Goal: Information Seeking & Learning: Learn about a topic

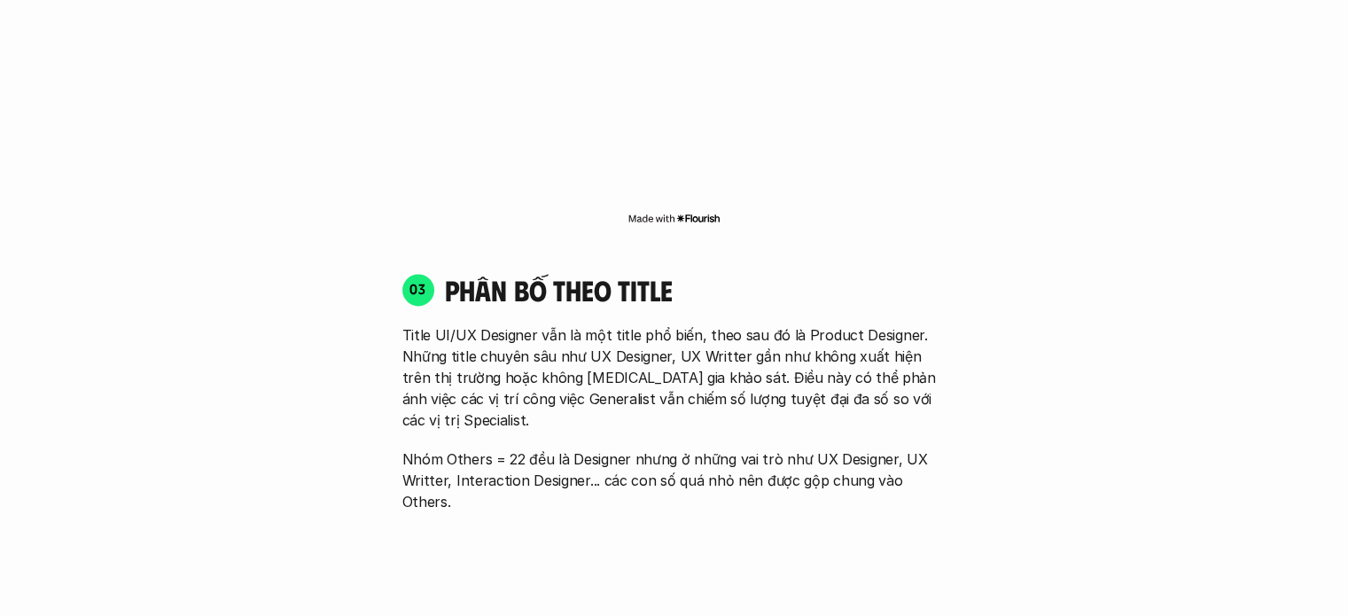
scroll to position [2393, 0]
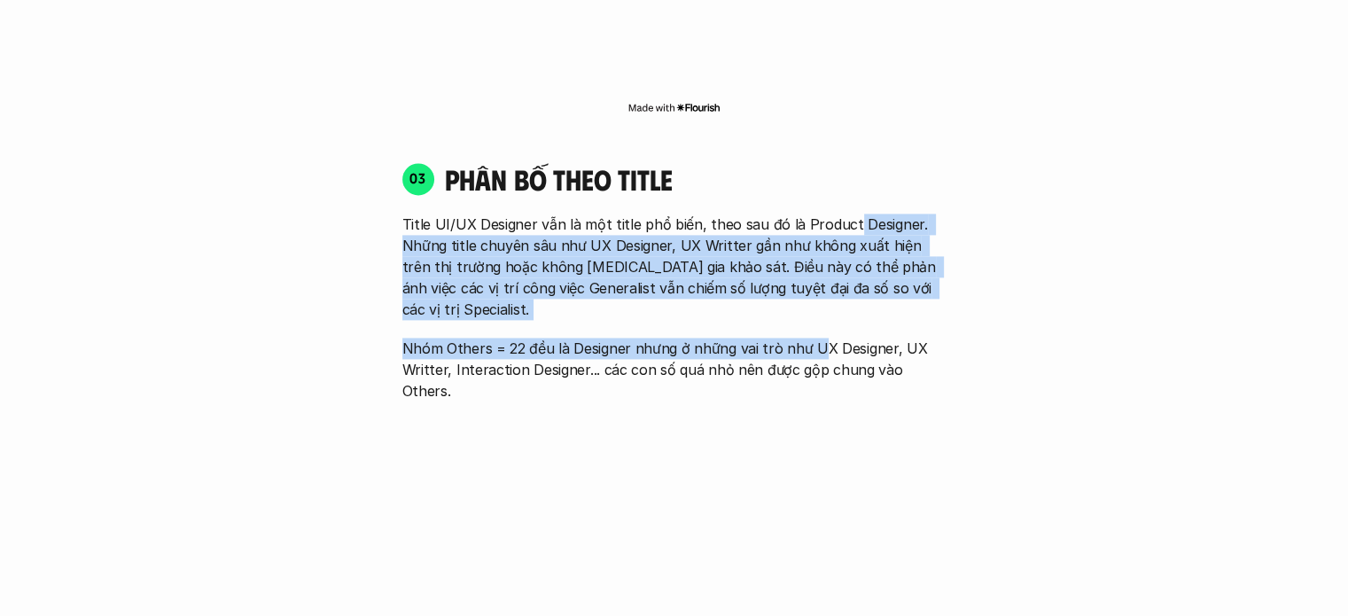
drag, startPoint x: 843, startPoint y: 177, endPoint x: 816, endPoint y: 276, distance: 101.9
click at [816, 276] on div "Title UI/UX Designer vẫn là một title phổ biến, theo sau đó là Product Designer…" at bounding box center [674, 308] width 544 height 188
click at [816, 338] on p "Nhóm Others = 22 đều là Designer nhưng ở những vai trò như UX Designer, UX Writ…" at bounding box center [674, 370] width 544 height 64
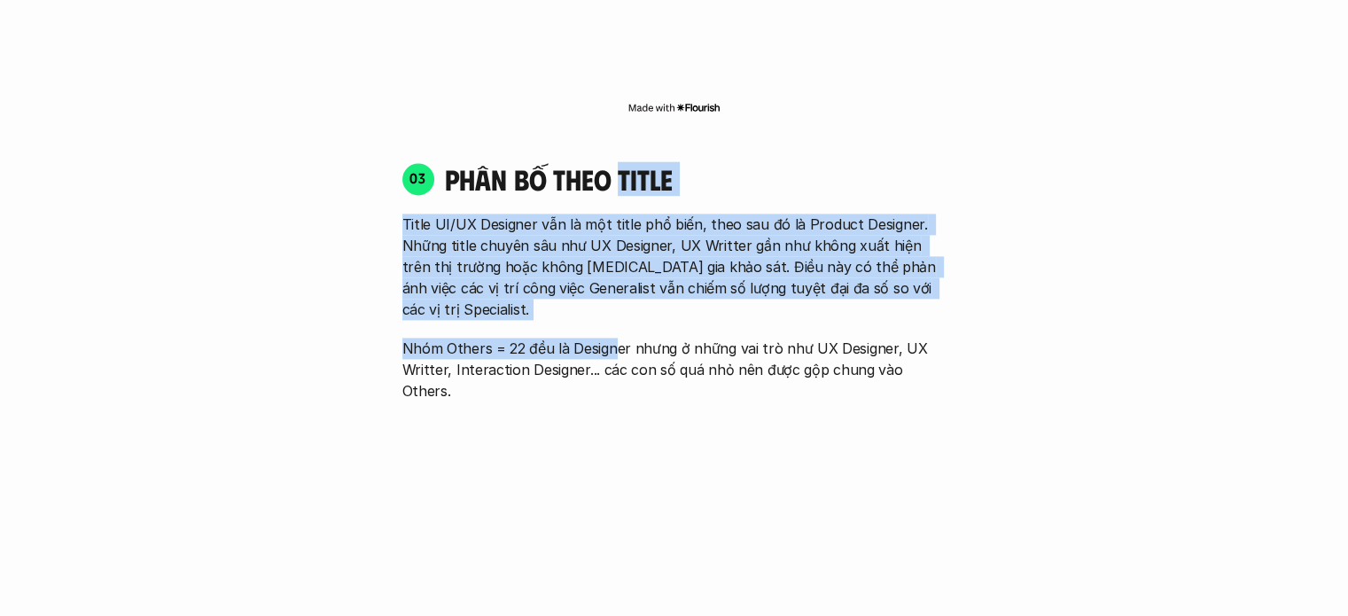
drag, startPoint x: 620, startPoint y: 119, endPoint x: 613, endPoint y: 290, distance: 171.2
click at [613, 290] on div "03 phân bố theo title Title UI/UX Designer vẫn là một title phổ biến, theo sau …" at bounding box center [674, 429] width 576 height 571
click at [613, 338] on p "Nhóm Others = 22 đều là Designer nhưng ở những vai trò như UX Designer, UX Writ…" at bounding box center [674, 370] width 544 height 64
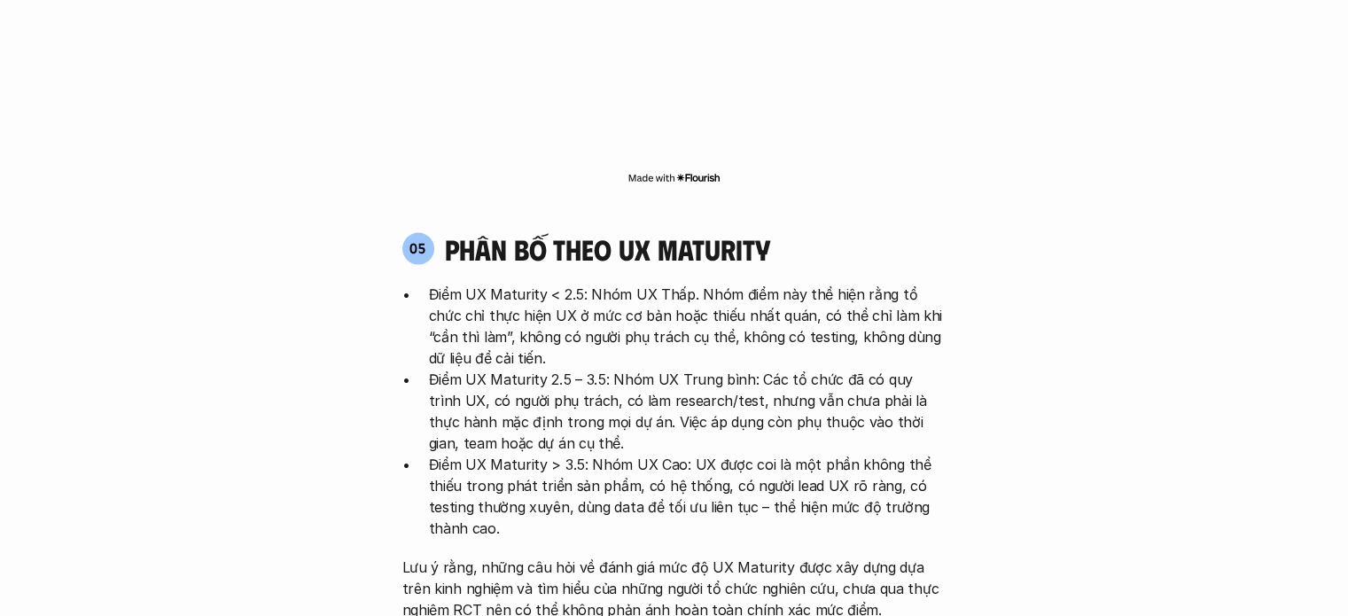
scroll to position [3368, 0]
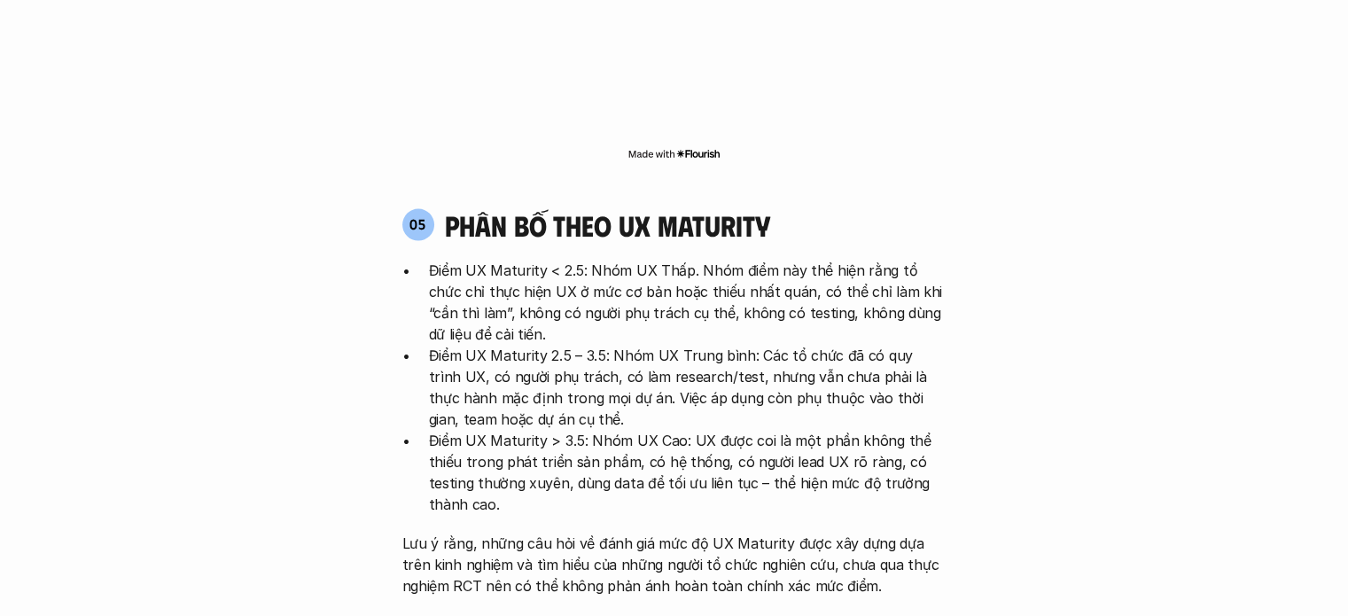
drag, startPoint x: 655, startPoint y: 141, endPoint x: 631, endPoint y: 362, distance: 222.0
click at [631, 362] on div "05 phân bố theo ux maturity Điểm UX Maturity < 2.5: Nhóm UX Thấp. Nhóm điểm này…" at bounding box center [674, 401] width 576 height 388
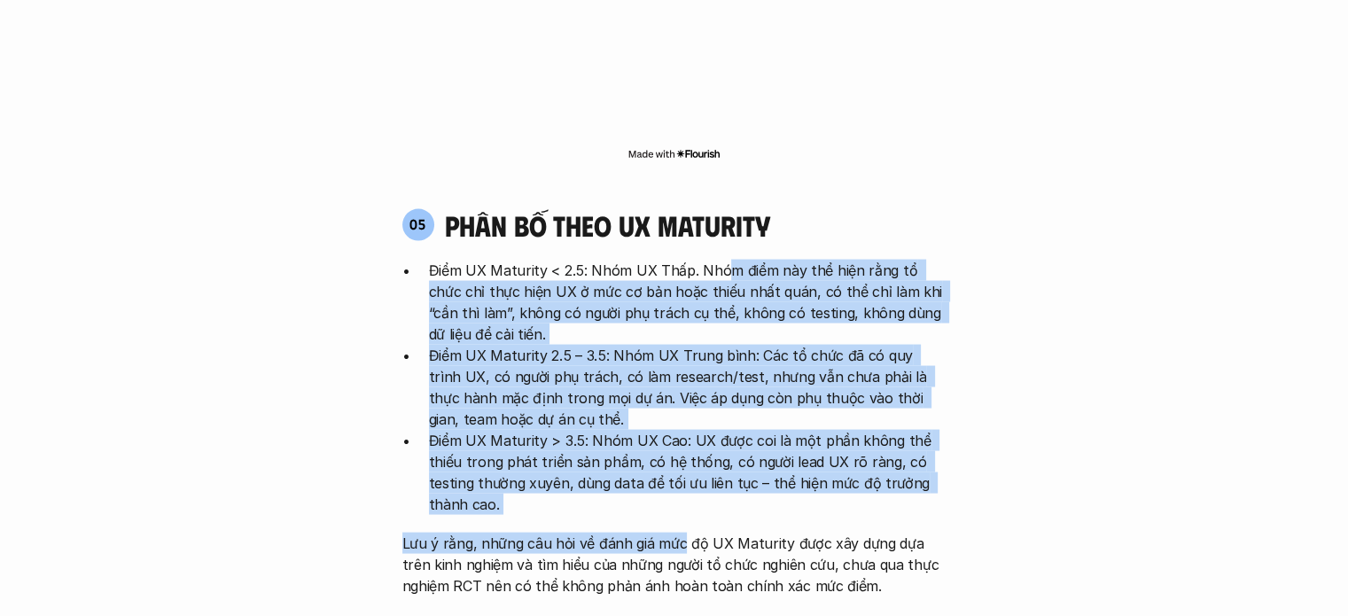
drag, startPoint x: 726, startPoint y: 157, endPoint x: 680, endPoint y: 422, distance: 269.0
click at [680, 422] on div "Điểm UX Maturity < 2.5: Nhóm UX Thấp. Nhóm điểm này thể hiện rằng tổ chức chỉ t…" at bounding box center [674, 427] width 544 height 337
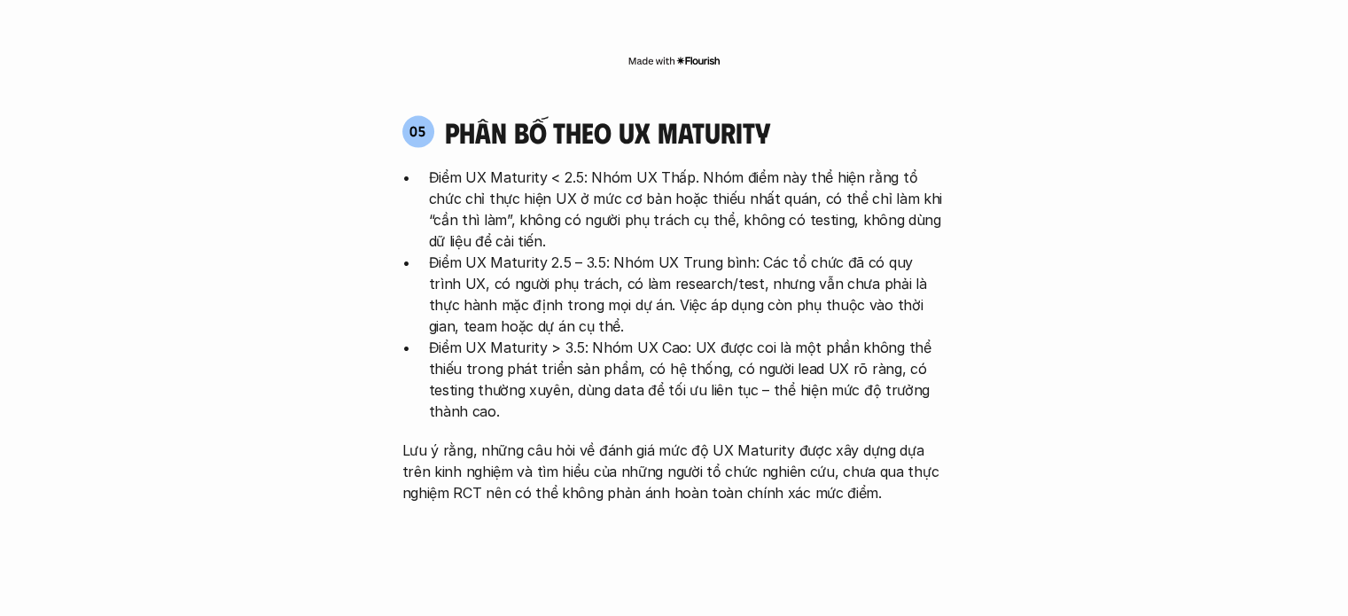
scroll to position [3457, 0]
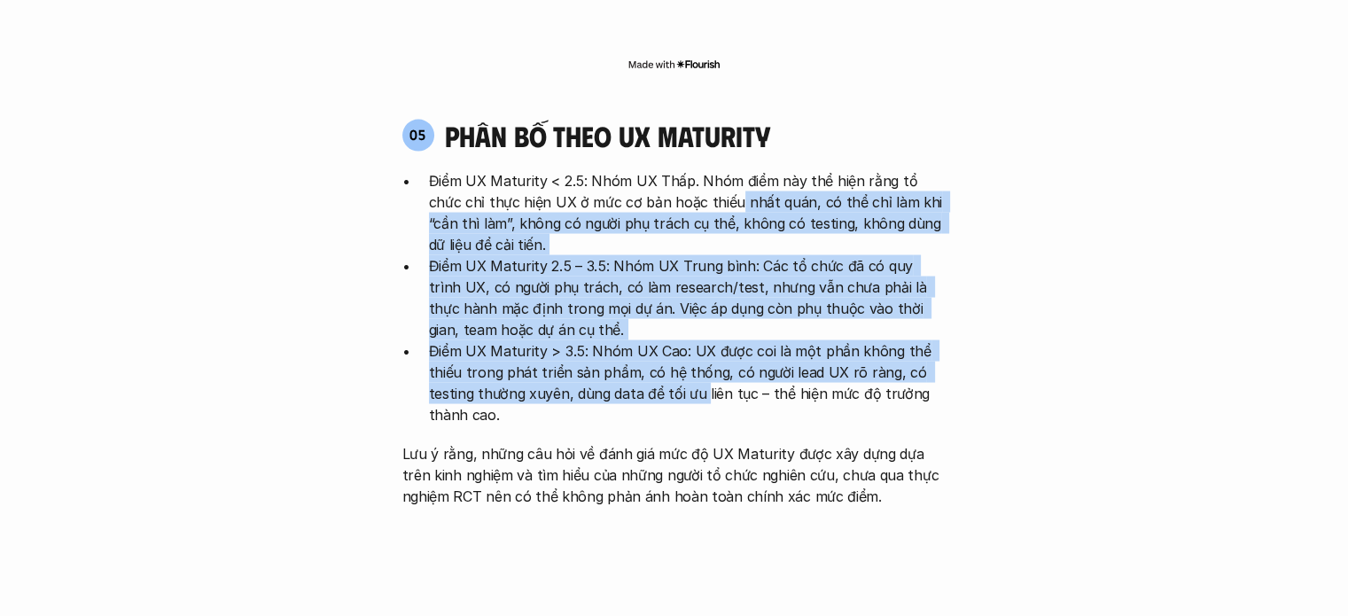
drag, startPoint x: 695, startPoint y: 109, endPoint x: 698, endPoint y: 290, distance: 180.9
click at [698, 290] on ul "Điểm UX Maturity < 2.5: Nhóm UX Thấp. Nhóm điểm này thể hiện rằng tổ chức chỉ t…" at bounding box center [674, 297] width 544 height 255
click at [698, 340] on p "Điểm UX Maturity > 3.5: Nhóm UX Cao: UX được coi là một phần không thể thiếu tr…" at bounding box center [688, 382] width 518 height 85
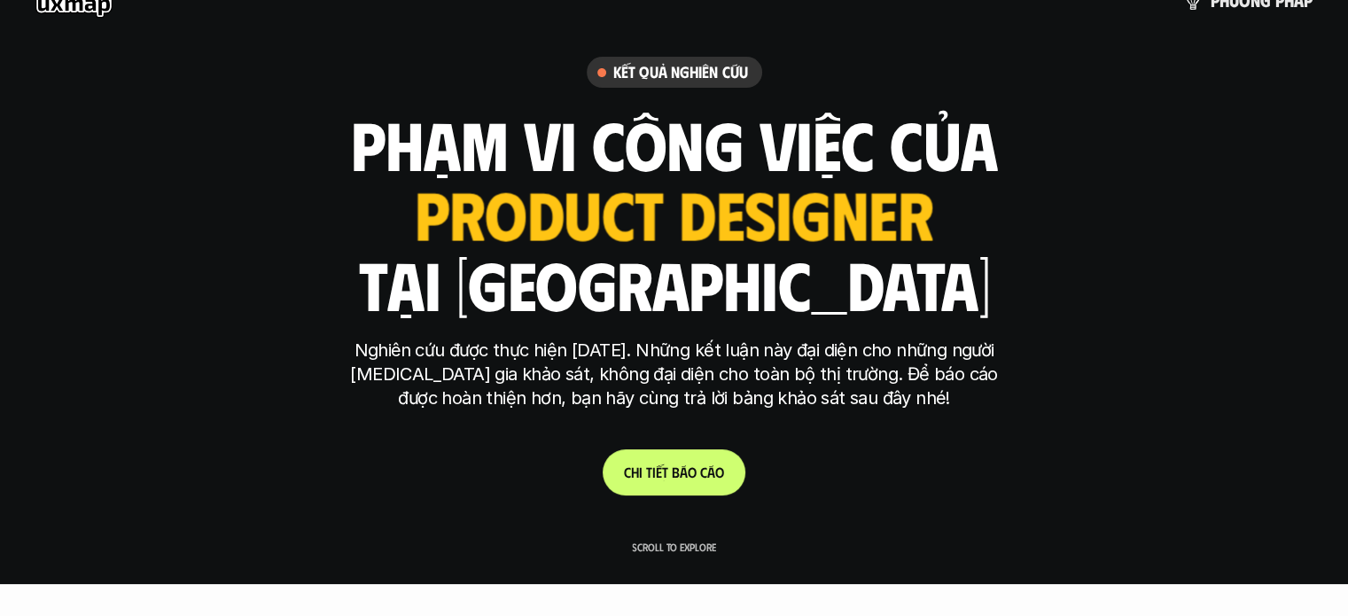
scroll to position [0, 0]
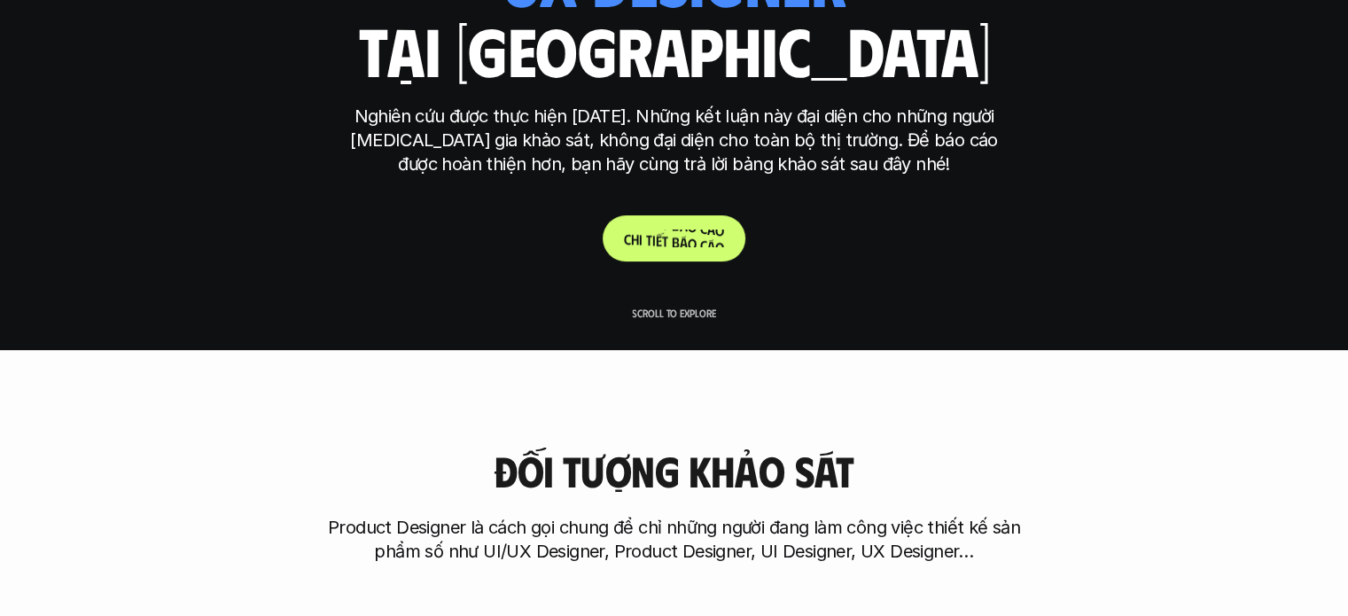
click at [674, 235] on p "C h i t i ế t b á o c á o" at bounding box center [674, 238] width 100 height 17
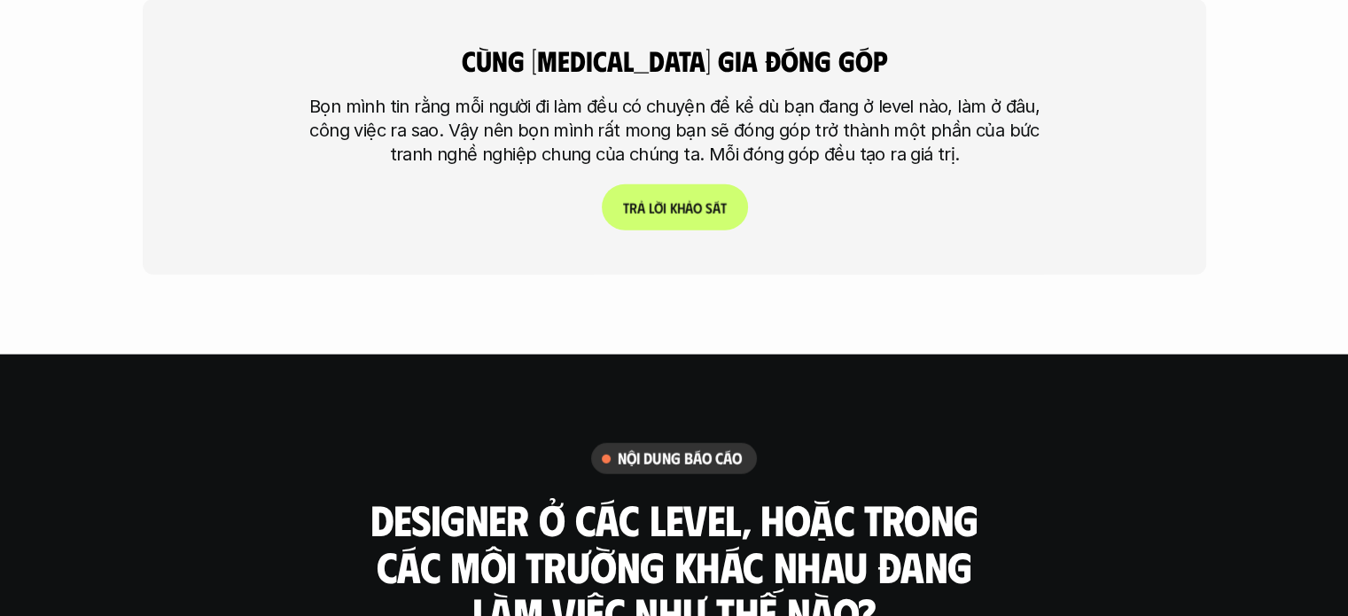
scroll to position [4621, 0]
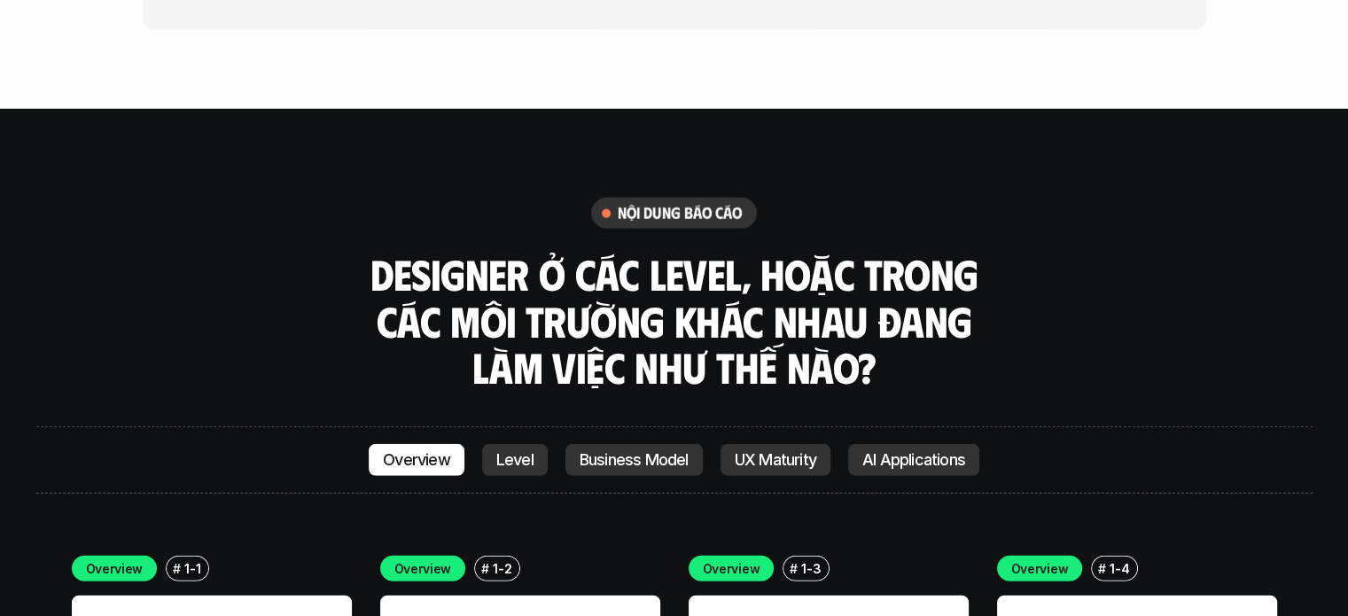
click at [535, 444] on link "Level" at bounding box center [515, 460] width 66 height 32
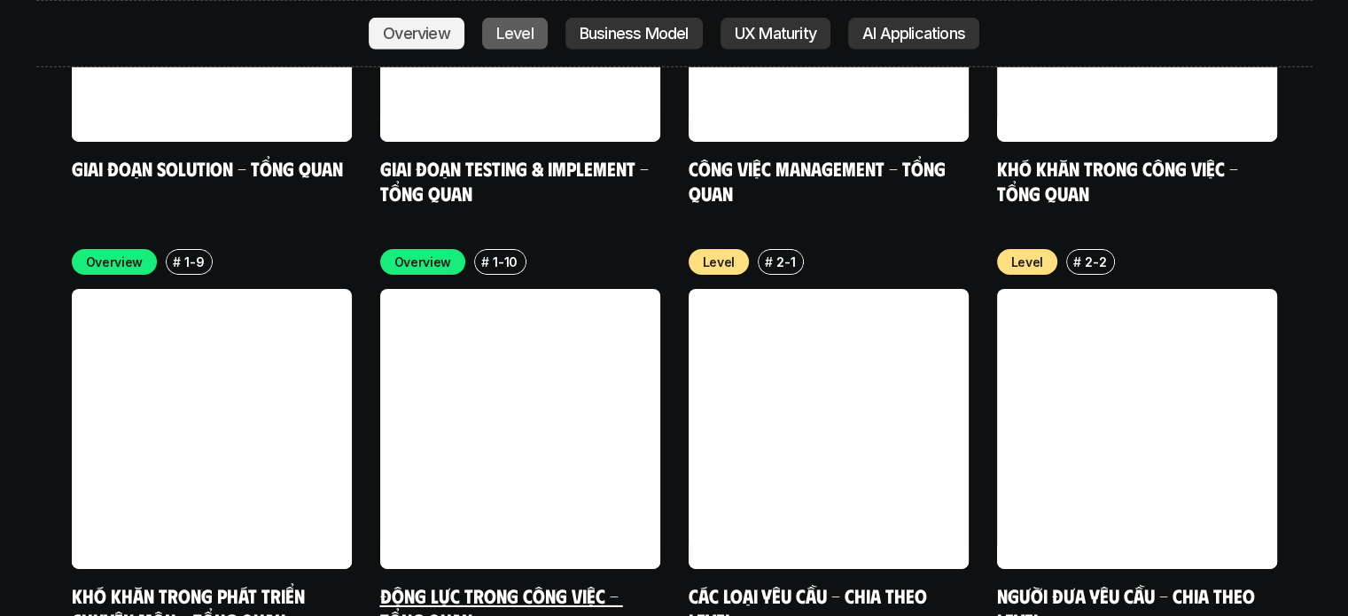
scroll to position [5842, 0]
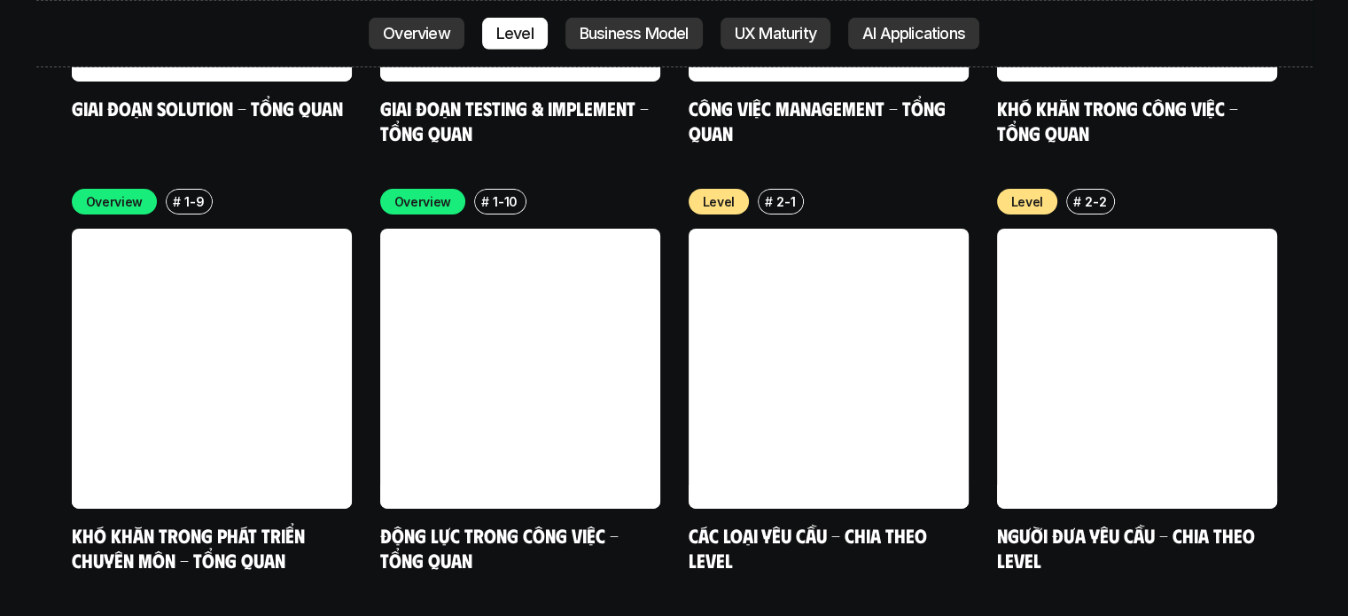
click at [635, 14] on div "Overview Level Business Model UX Maturity AI Applications" at bounding box center [674, 33] width 1276 height 67
click at [626, 44] on link "Business Model" at bounding box center [634, 34] width 137 height 32
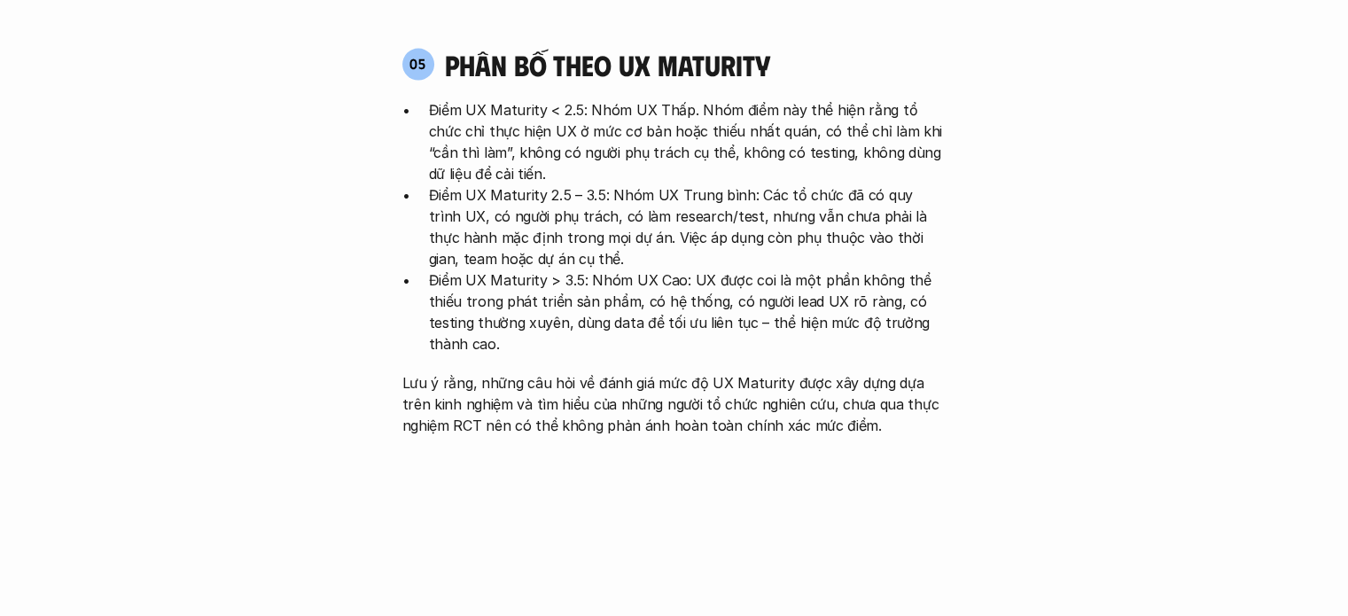
scroll to position [3546, 0]
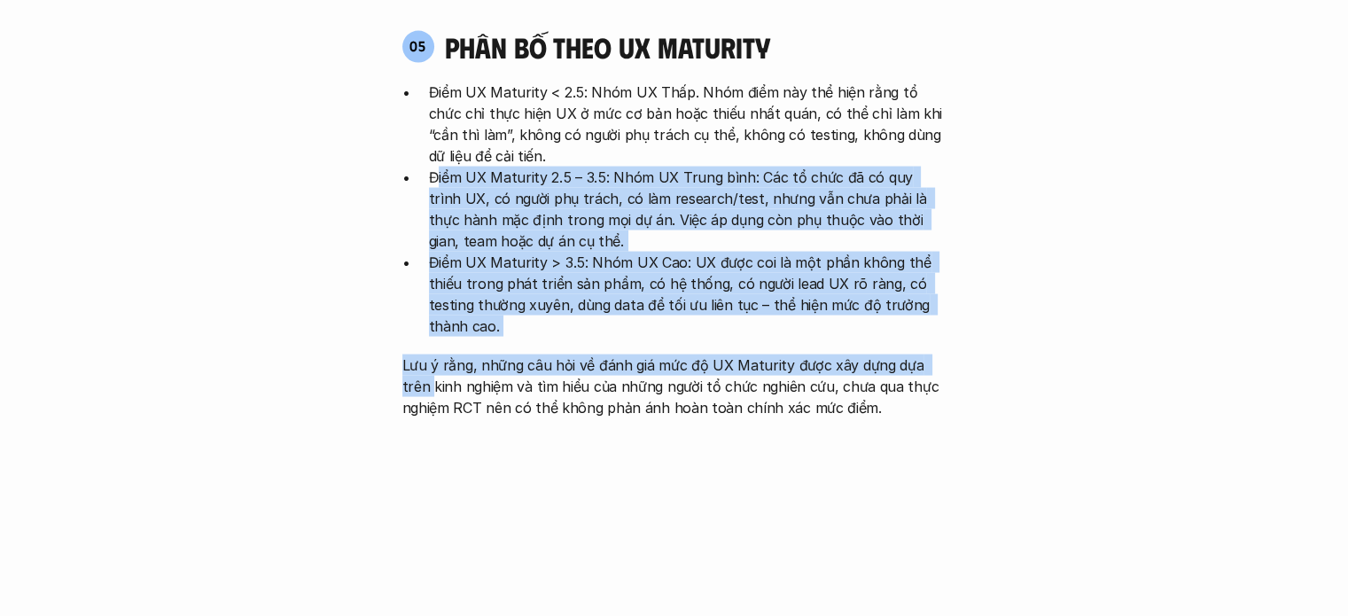
drag, startPoint x: 464, startPoint y: 77, endPoint x: 1009, endPoint y: 248, distance: 571.3
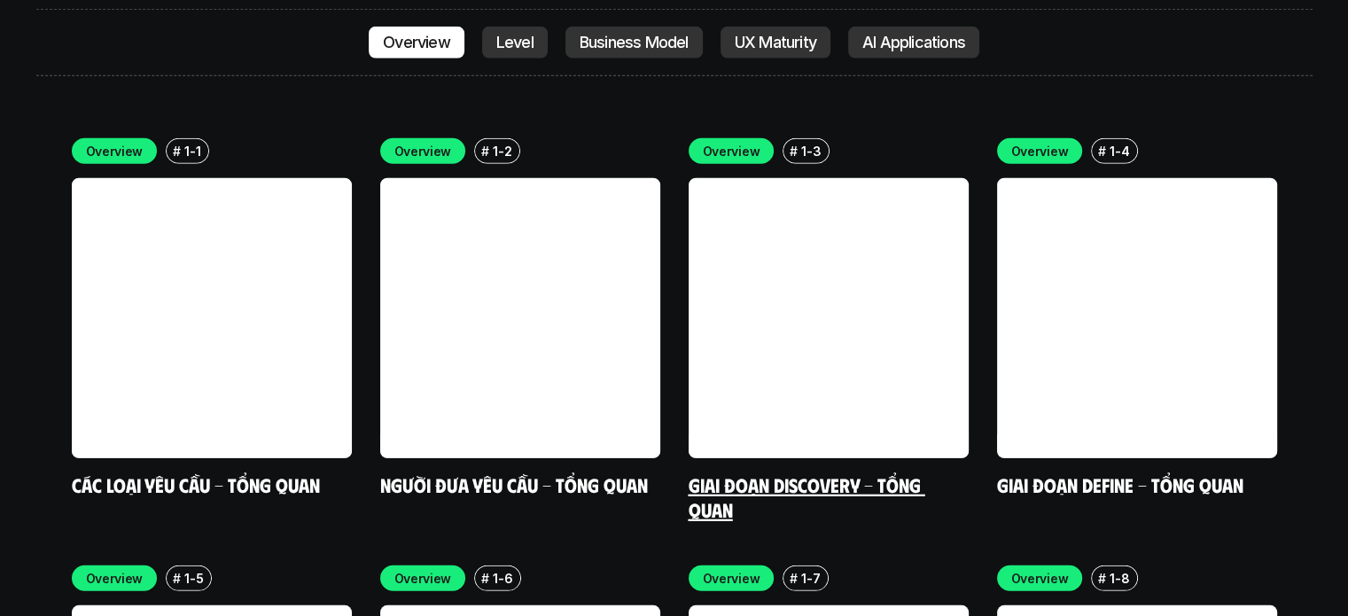
scroll to position [5052, 0]
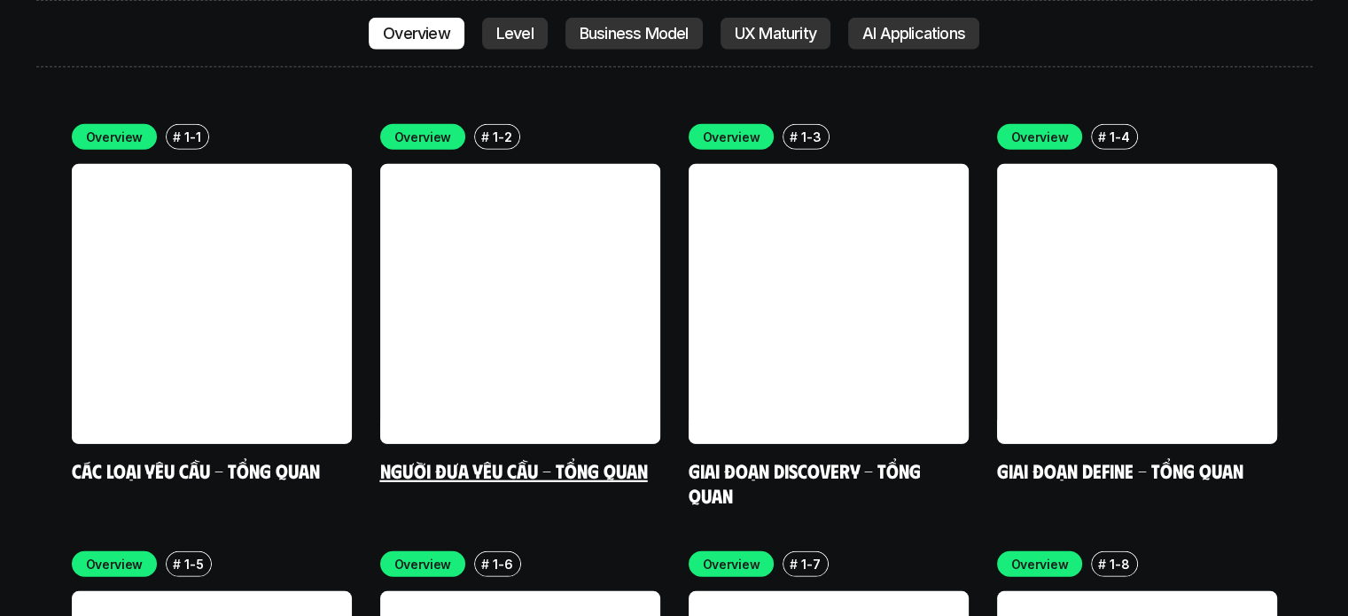
click at [601, 226] on link at bounding box center [520, 304] width 280 height 280
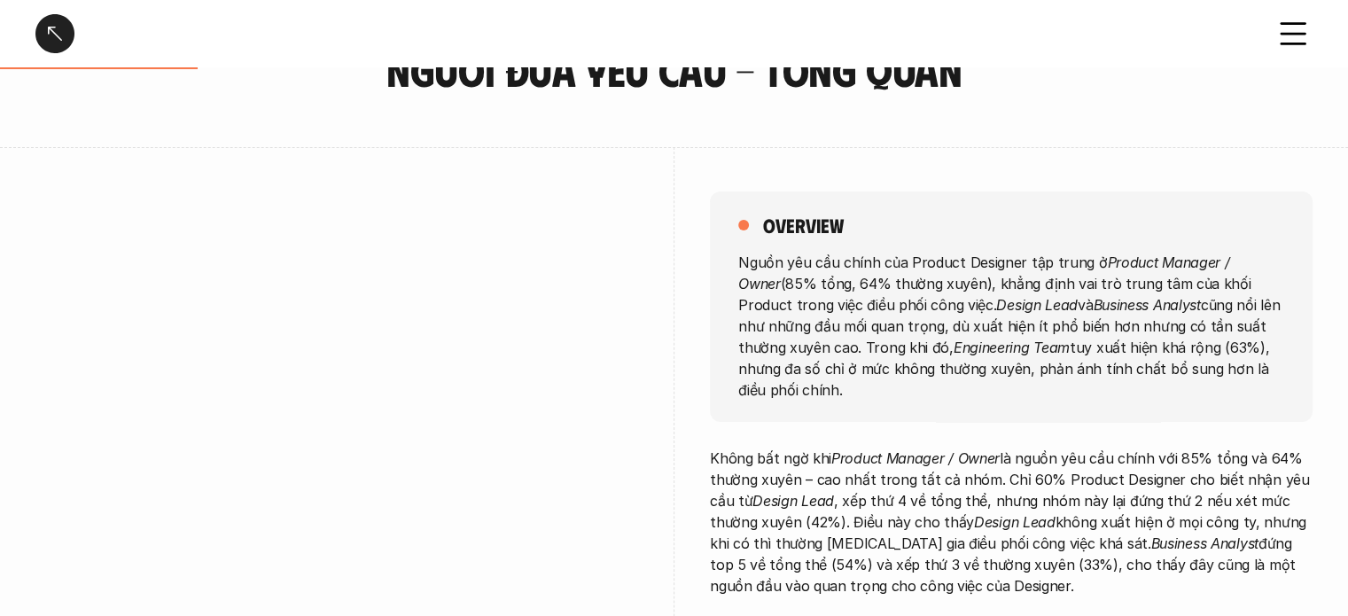
scroll to position [266, 0]
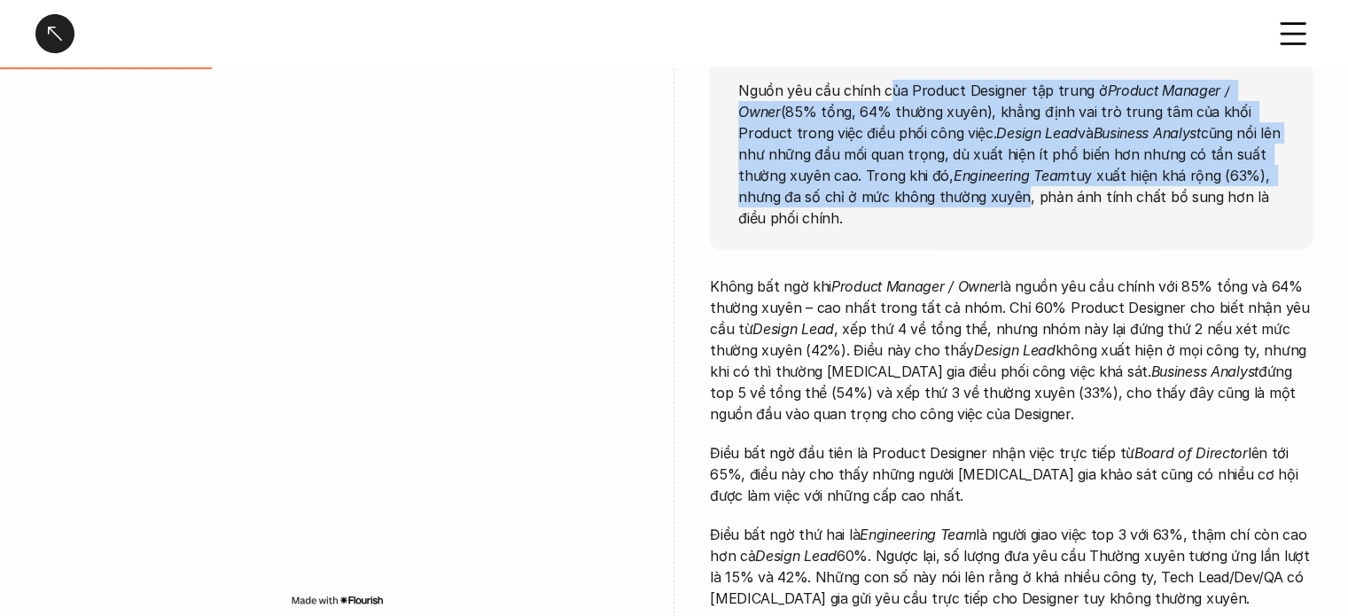
drag, startPoint x: 886, startPoint y: 88, endPoint x: 908, endPoint y: 194, distance: 108.7
click at [908, 194] on p "Nguồn yêu cầu chính của Product Designer tập trung ở Product Manager / Owner (8…" at bounding box center [1011, 153] width 546 height 149
